Goal: Find specific page/section: Find specific page/section

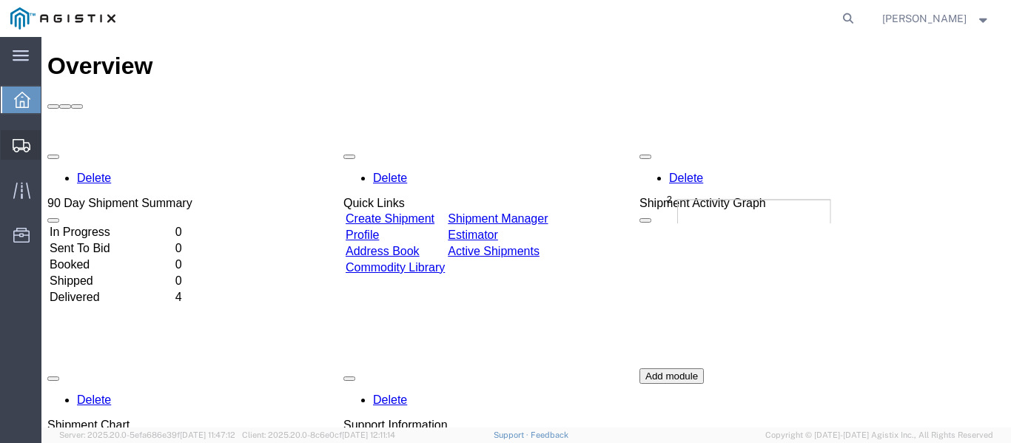
click at [11, 142] on div at bounding box center [21, 145] width 41 height 30
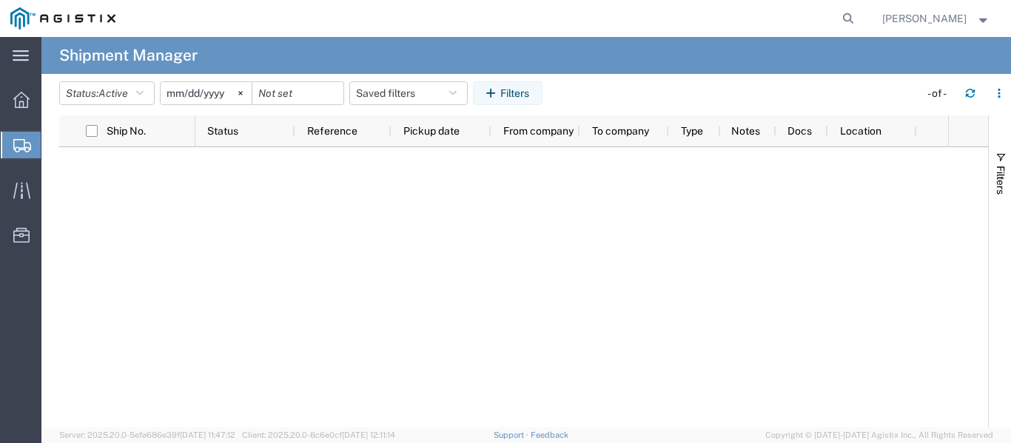
click at [0, 0] on span "Shipment Manager" at bounding box center [0, 0] width 0 height 0
click at [53, 143] on span "Shipments" at bounding box center [47, 145] width 12 height 30
click at [316, 279] on div at bounding box center [571, 287] width 752 height 280
click at [18, 100] on icon at bounding box center [21, 100] width 16 height 16
